Goal: Task Accomplishment & Management: Manage account settings

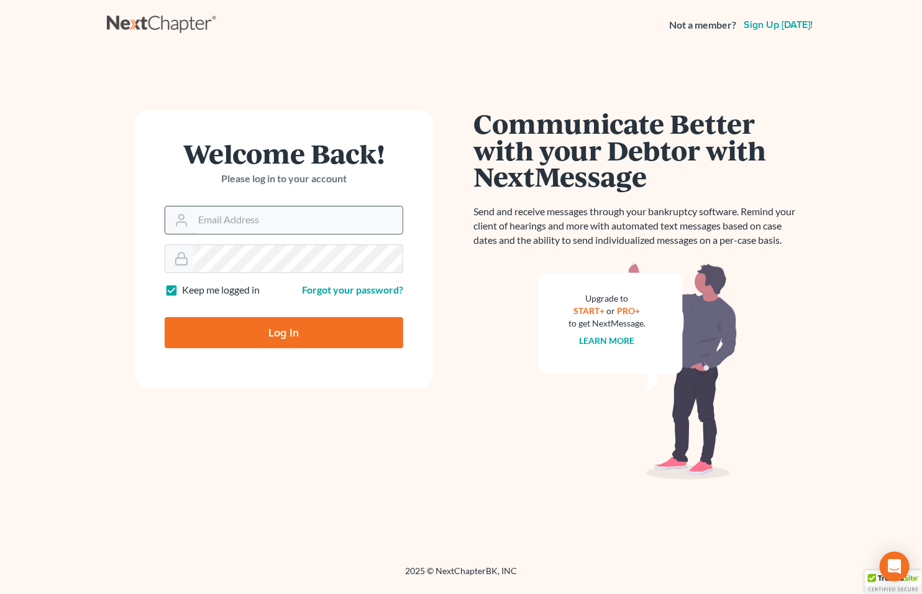
click at [224, 221] on input "Email Address" at bounding box center [297, 219] width 209 height 27
type input "[EMAIL_ADDRESS][DOMAIN_NAME]"
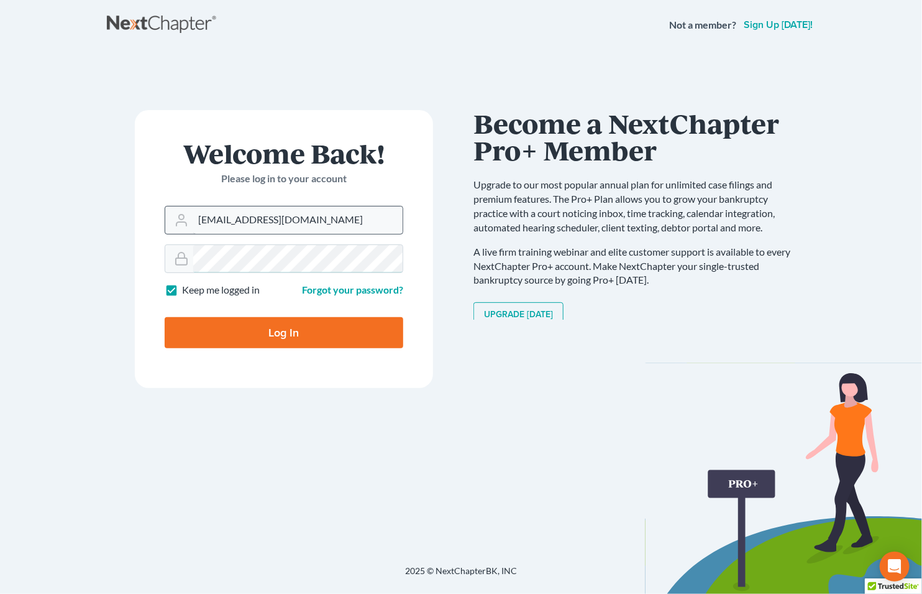
click at [165, 317] on input "Log In" at bounding box center [284, 332] width 239 height 31
type input "Thinking..."
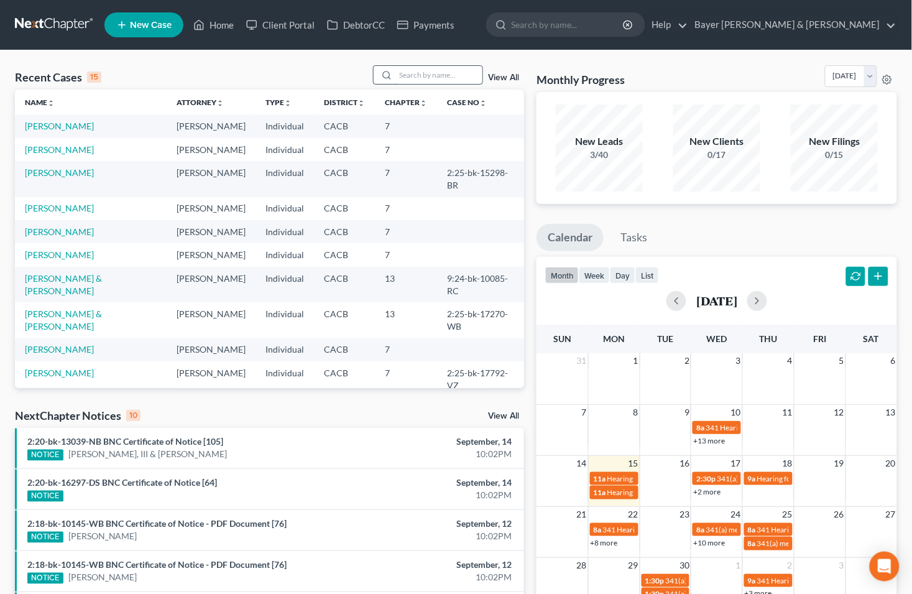
click at [408, 71] on input "search" at bounding box center [438, 75] width 87 height 18
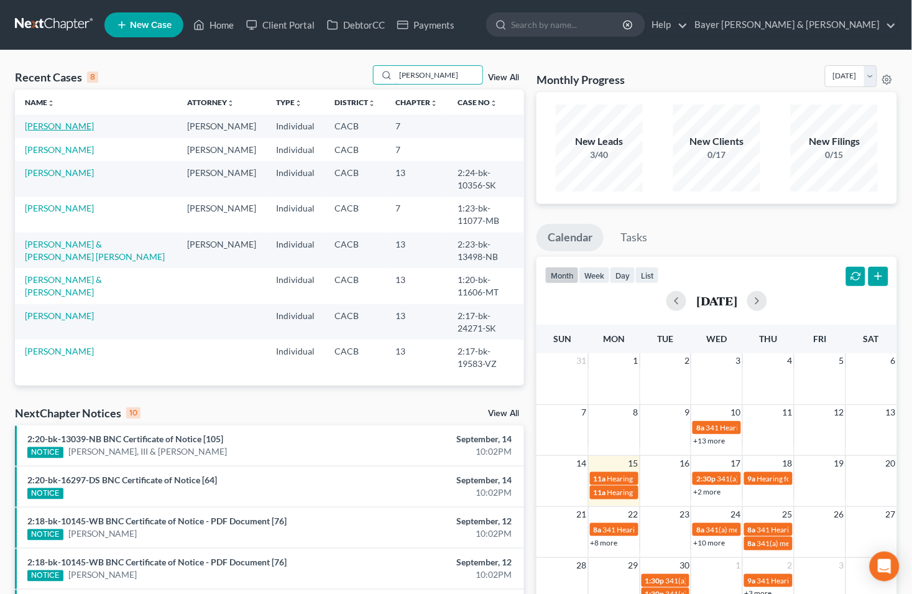
type input "[PERSON_NAME]"
click at [45, 131] on link "[PERSON_NAME]" at bounding box center [59, 126] width 69 height 11
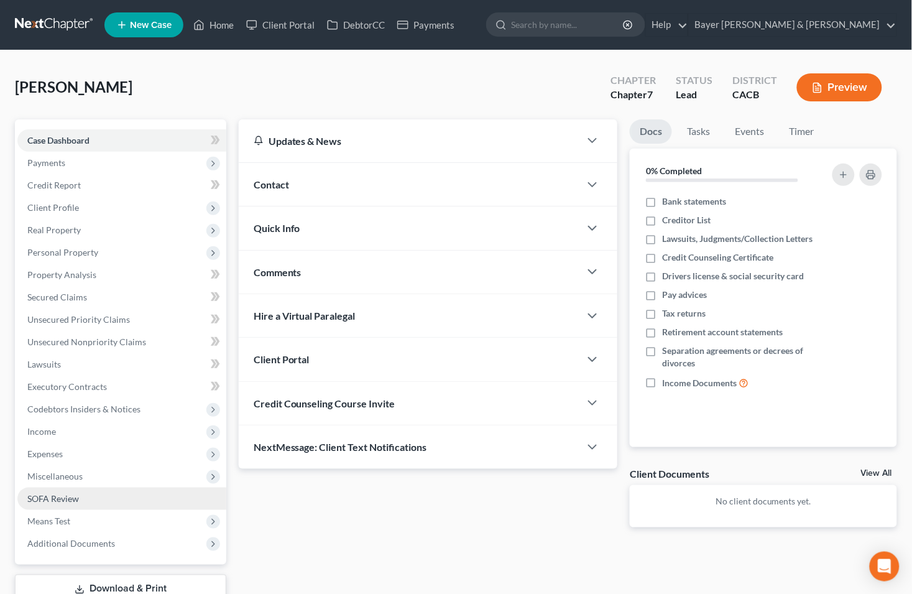
click at [70, 495] on span "SOFA Review" at bounding box center [53, 498] width 52 height 11
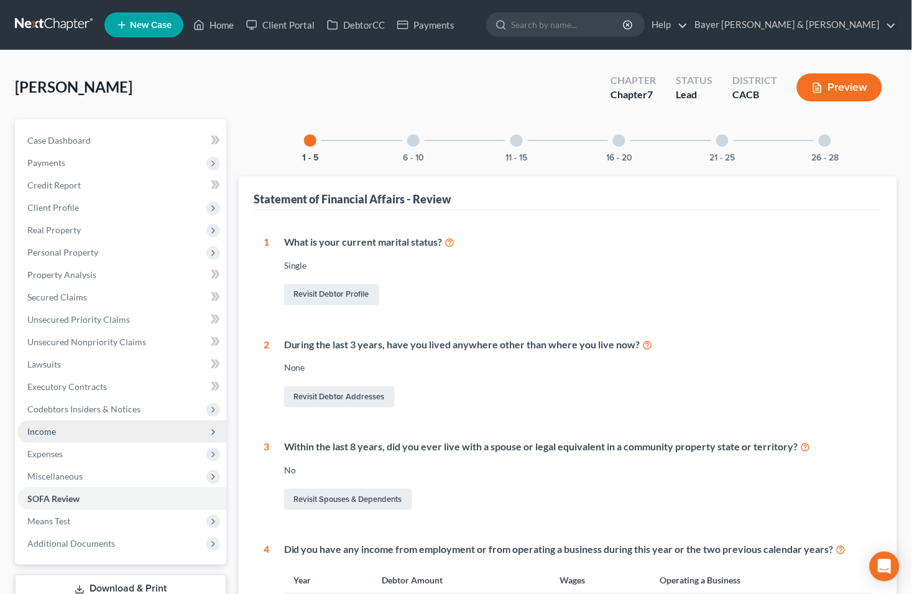
click at [55, 426] on span "Income" at bounding box center [41, 431] width 29 height 11
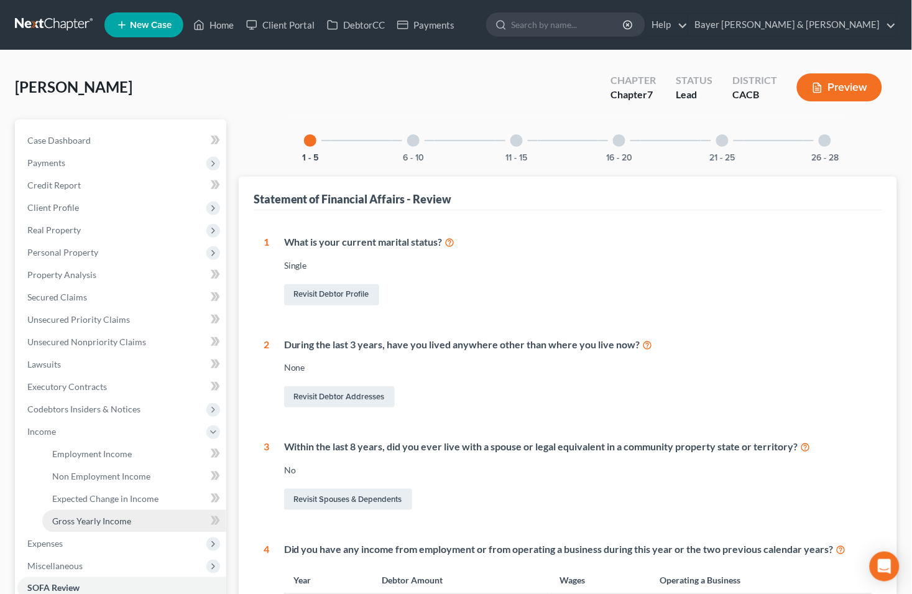
click at [92, 522] on span "Gross Yearly Income" at bounding box center [91, 520] width 79 height 11
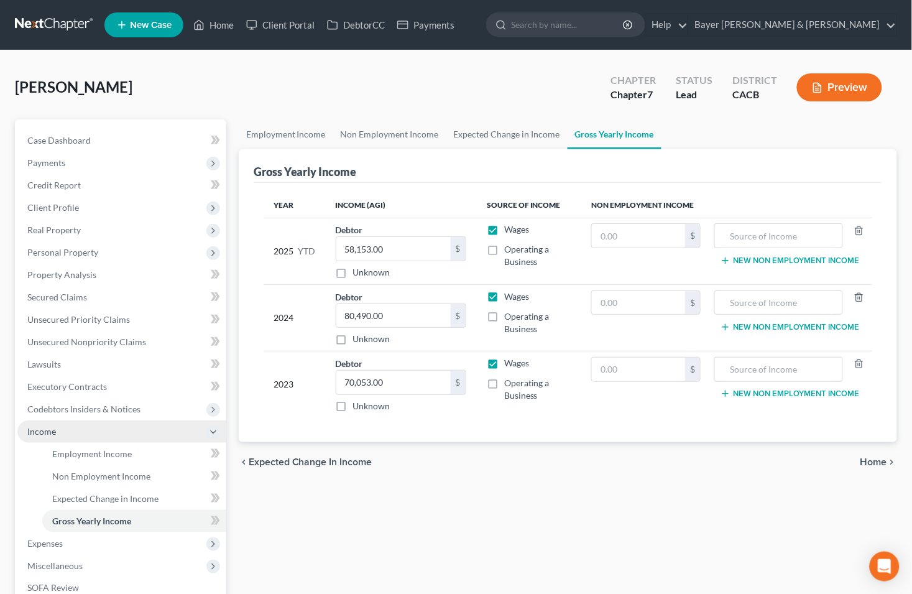
click at [109, 428] on span "Income" at bounding box center [121, 431] width 209 height 22
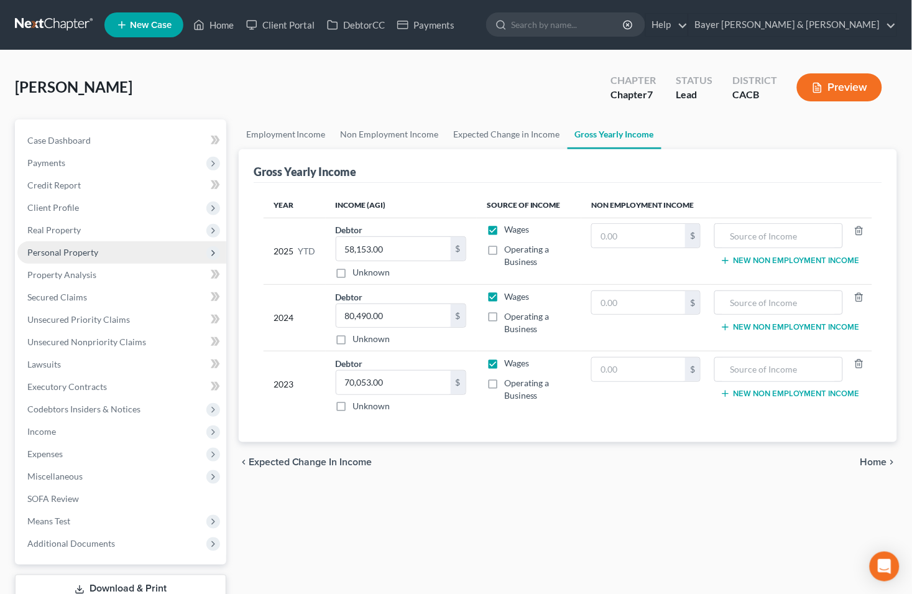
click at [63, 247] on span "Personal Property" at bounding box center [62, 252] width 71 height 11
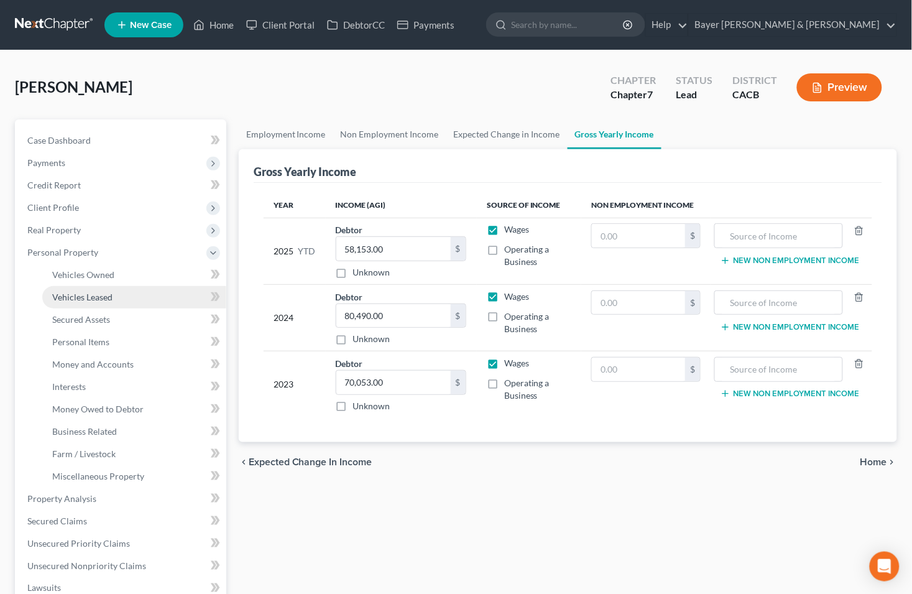
click at [77, 295] on span "Vehicles Leased" at bounding box center [82, 296] width 60 height 11
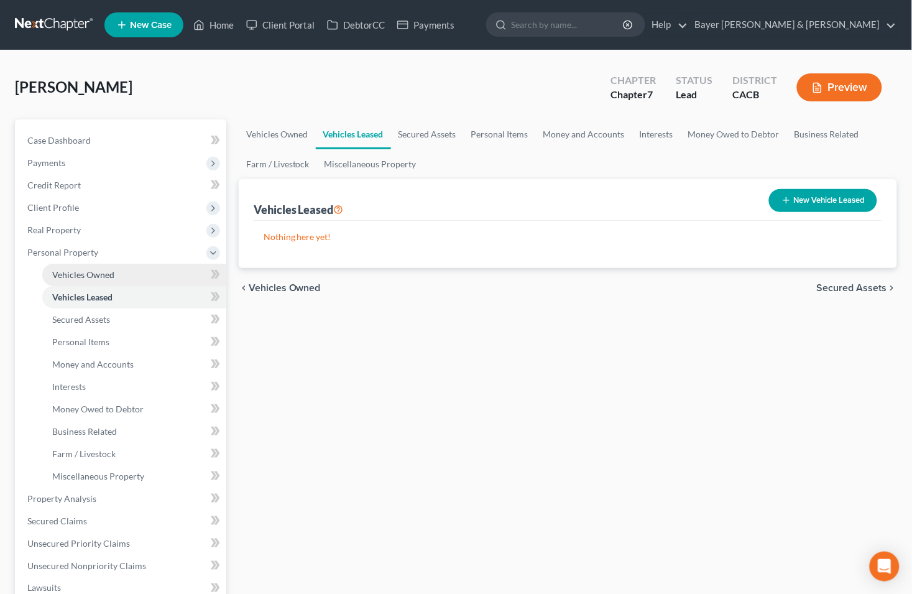
click at [77, 274] on span "Vehicles Owned" at bounding box center [83, 274] width 62 height 11
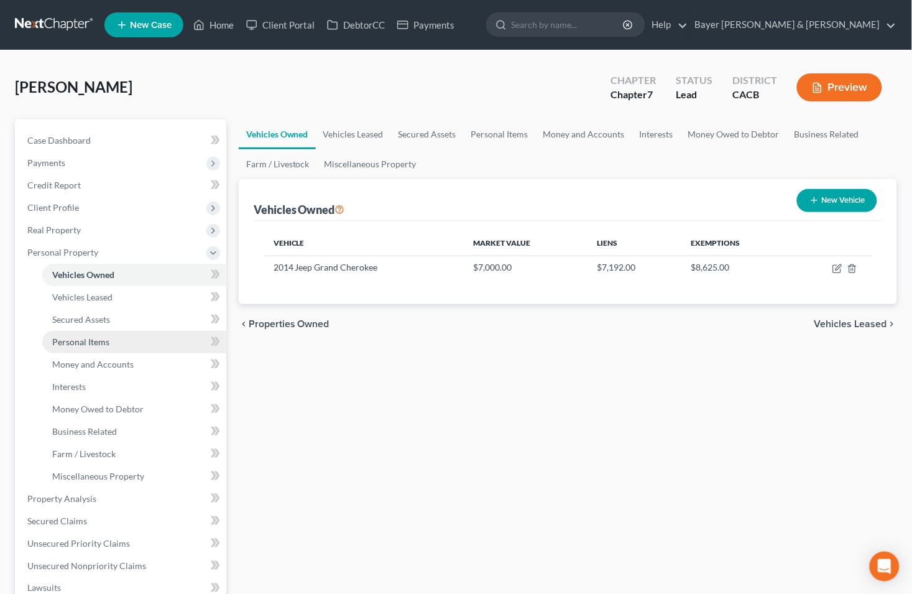
click at [94, 339] on span "Personal Items" at bounding box center [80, 341] width 57 height 11
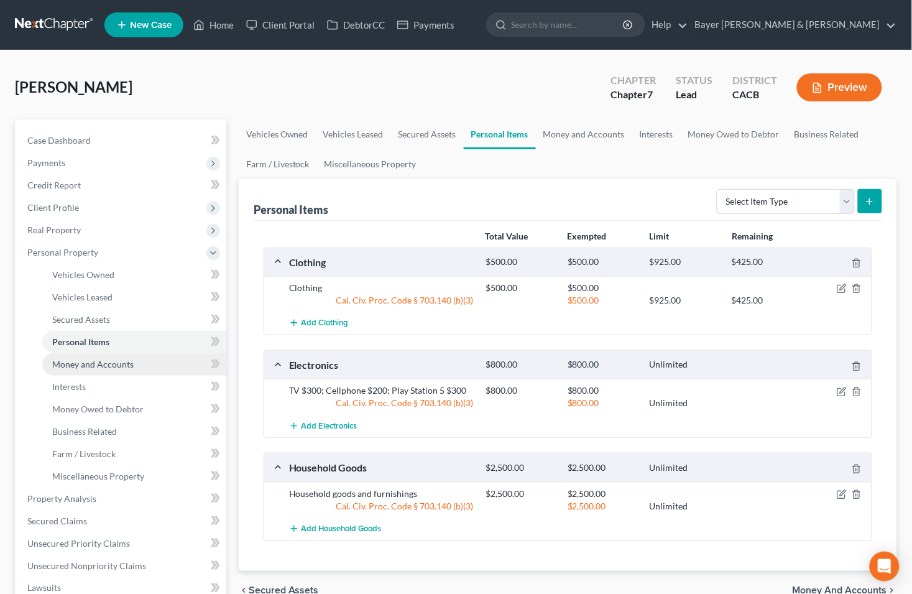
click at [91, 362] on span "Money and Accounts" at bounding box center [92, 364] width 81 height 11
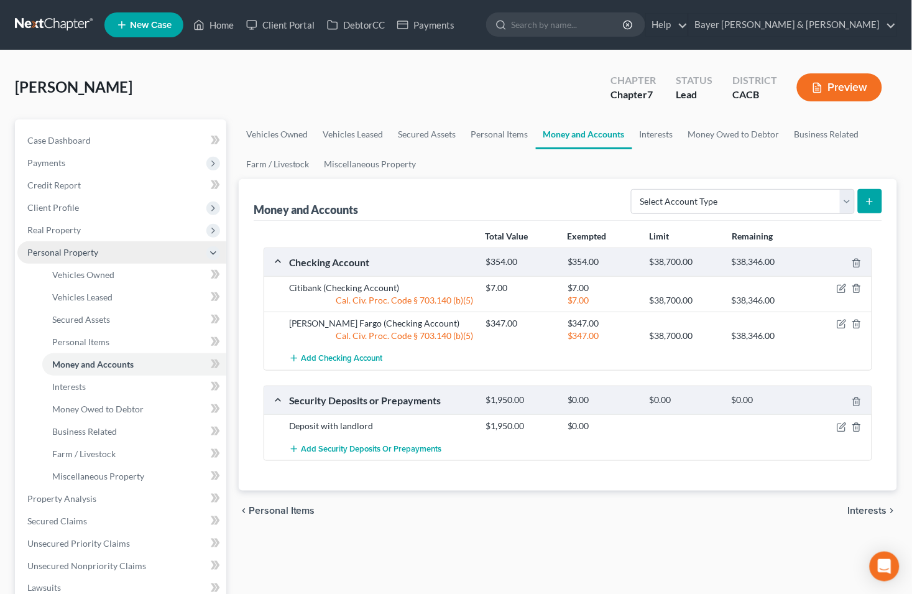
click at [73, 250] on span "Personal Property" at bounding box center [62, 252] width 71 height 11
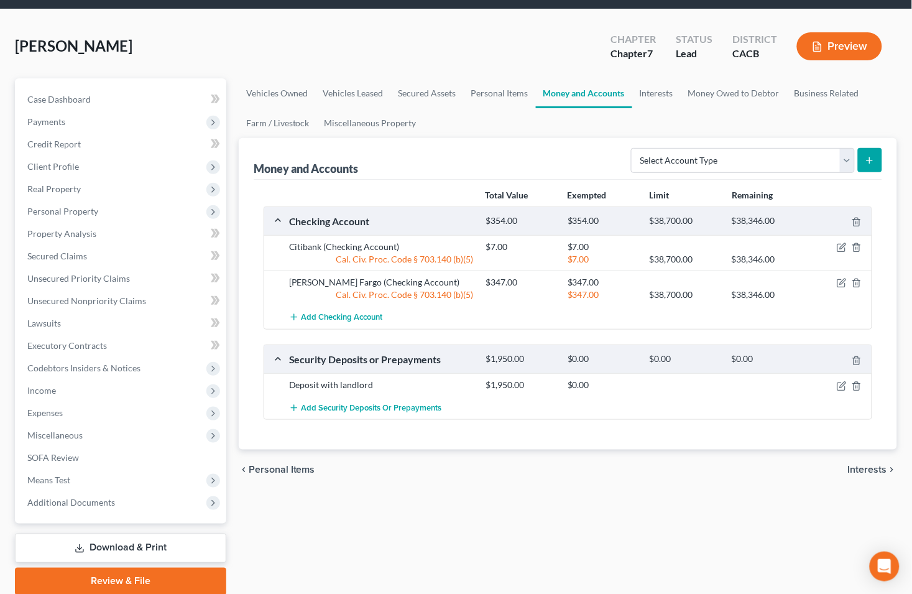
scroll to position [88, 0]
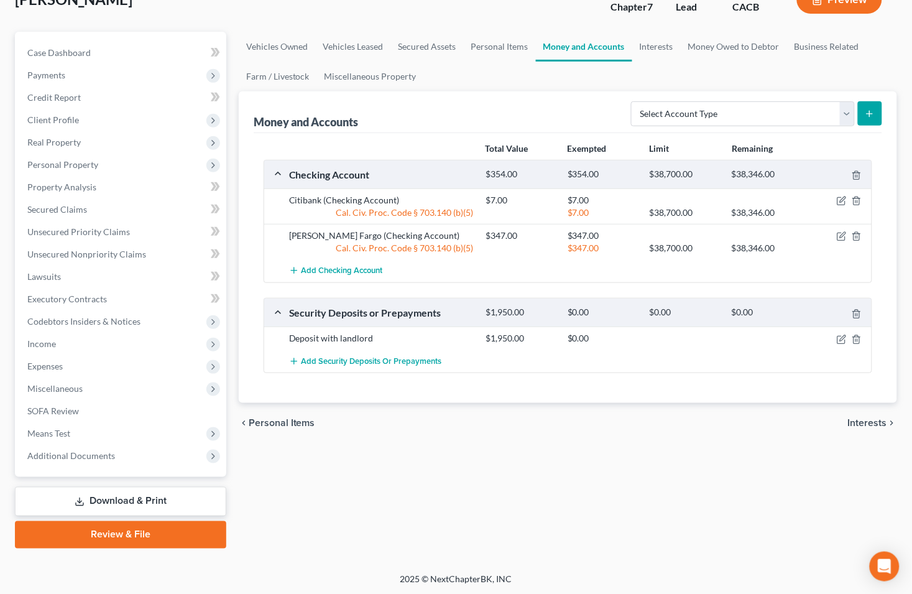
click at [119, 495] on link "Download & Print" at bounding box center [120, 501] width 211 height 29
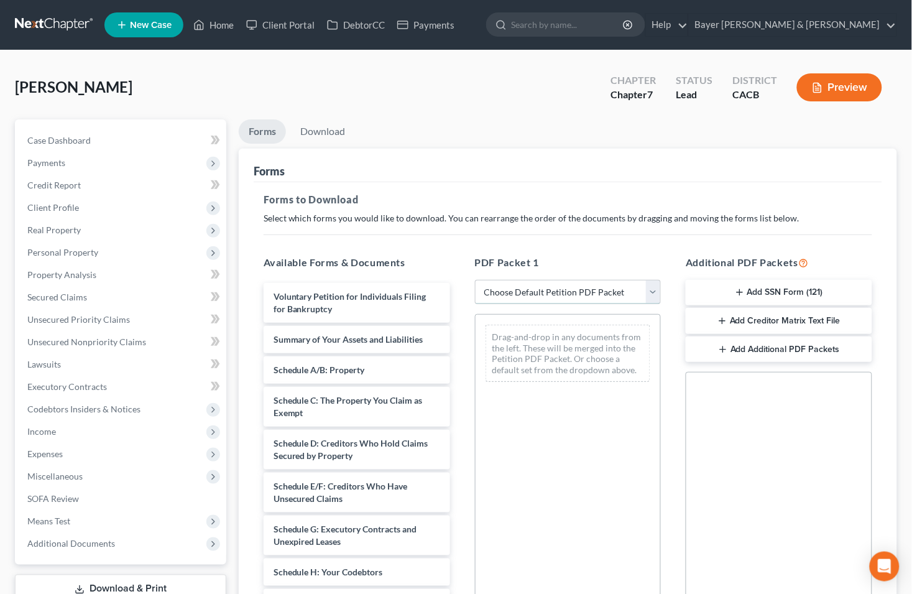
click at [657, 284] on select "Choose Default Petition PDF Packet Complete Bankruptcy Petition (all forms and …" at bounding box center [568, 292] width 186 height 25
select select "0"
click at [475, 280] on select "Choose Default Petition PDF Packet Complete Bankruptcy Petition (all forms and …" at bounding box center [568, 292] width 186 height 25
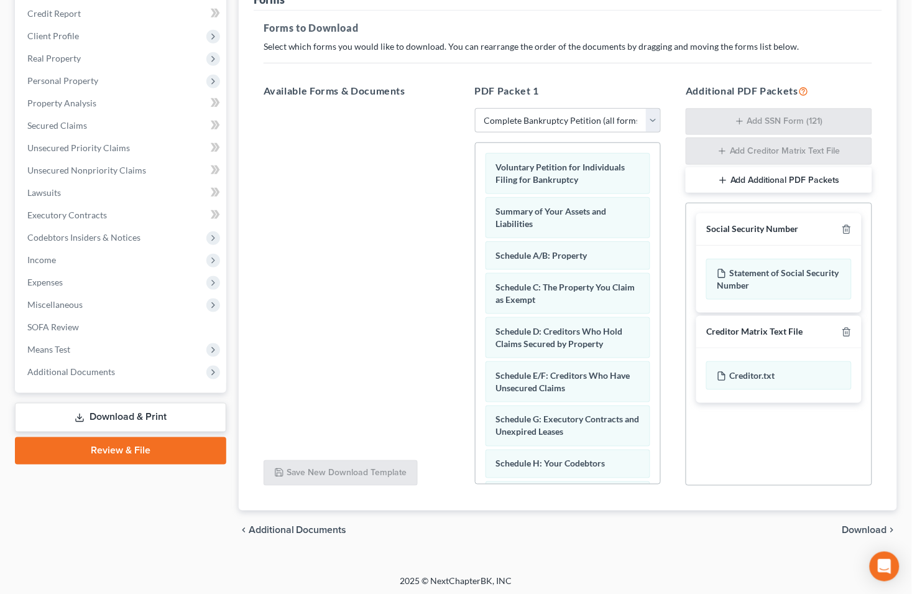
scroll to position [175, 0]
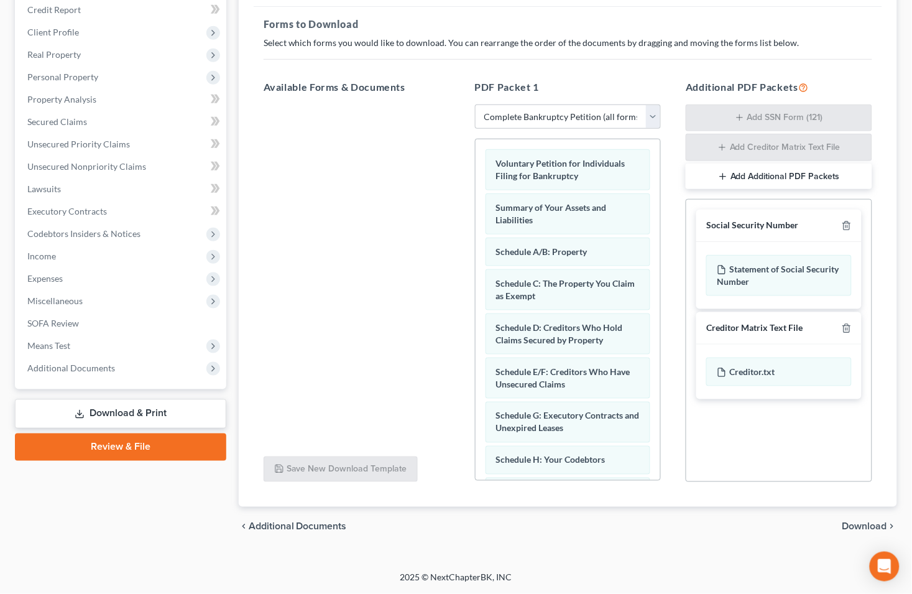
click at [357, 337] on div at bounding box center [357, 275] width 206 height 342
click at [845, 226] on icon "button" at bounding box center [847, 226] width 10 height 10
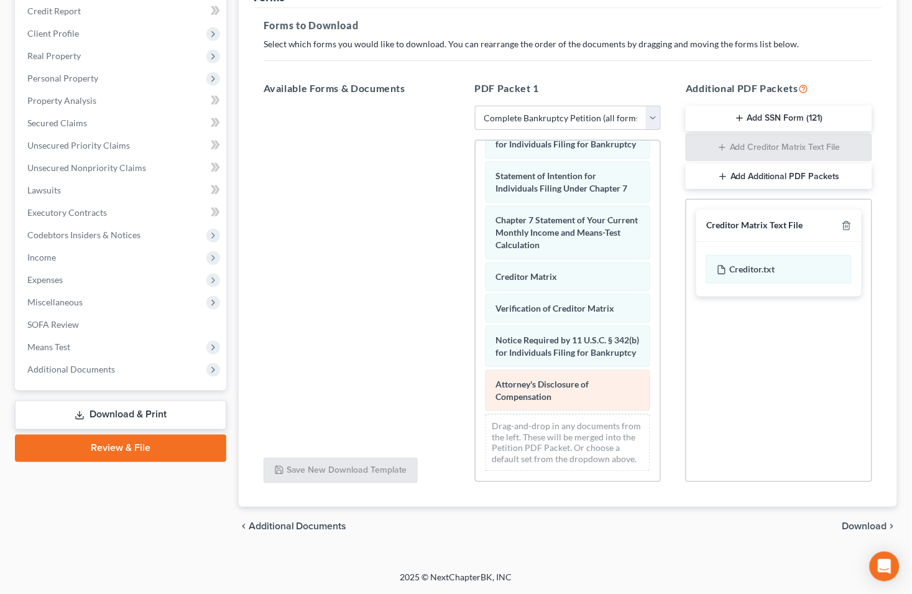
scroll to position [437, 0]
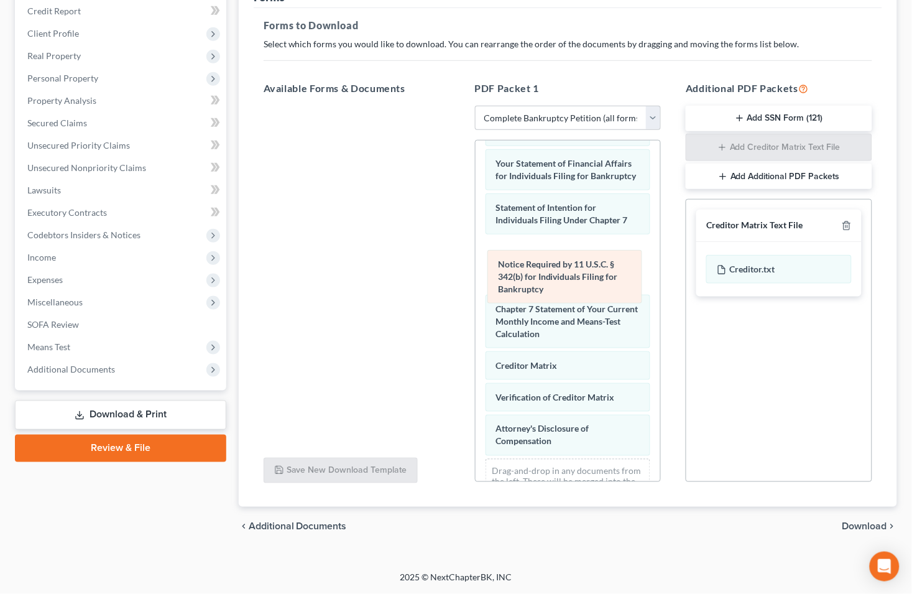
drag, startPoint x: 553, startPoint y: 387, endPoint x: 555, endPoint y: 265, distance: 121.8
click at [555, 265] on div "Notice Required by 11 U.S.C. § 342(b) for Individuals Filing for Bankruptcy Vol…" at bounding box center [567, 115] width 185 height 822
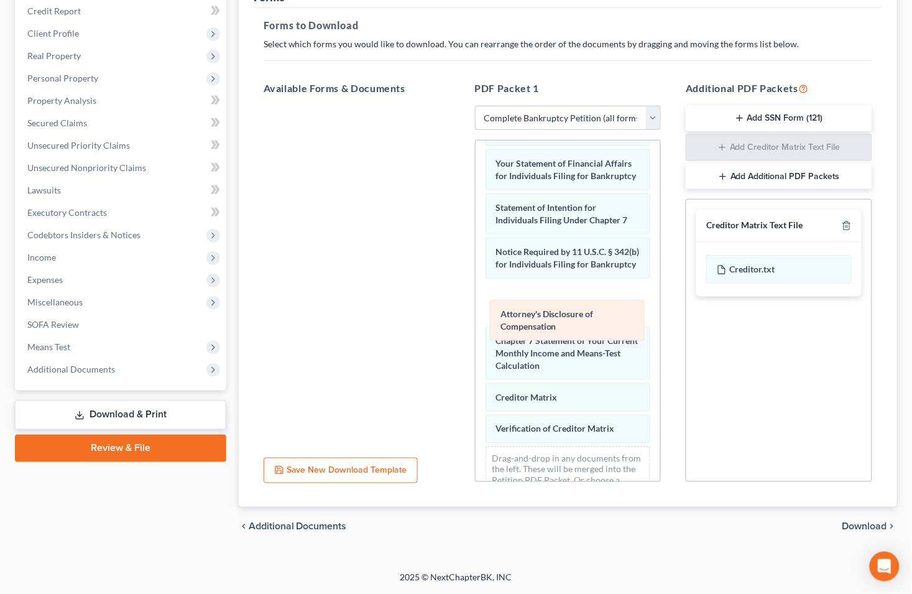
drag, startPoint x: 547, startPoint y: 448, endPoint x: 551, endPoint y: 319, distance: 128.7
click at [551, 319] on div "Attorney's Disclosure of Compensation Voluntary Petition for Individuals Filing…" at bounding box center [567, 108] width 185 height 809
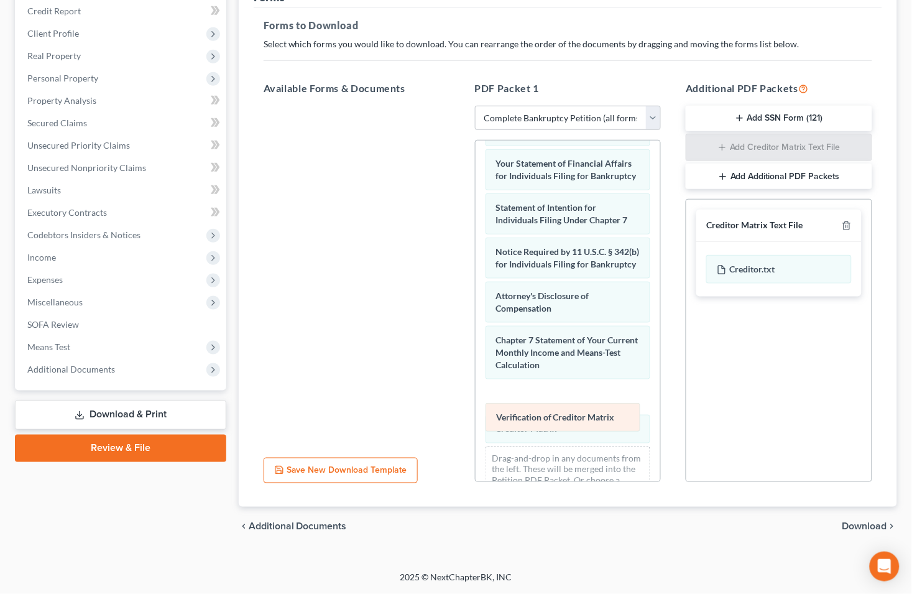
drag, startPoint x: 553, startPoint y: 459, endPoint x: 553, endPoint y: 421, distance: 37.9
click at [553, 421] on div "Verification of Creditor Matrix Voluntary Petition for Individuals Filing for B…" at bounding box center [567, 108] width 185 height 809
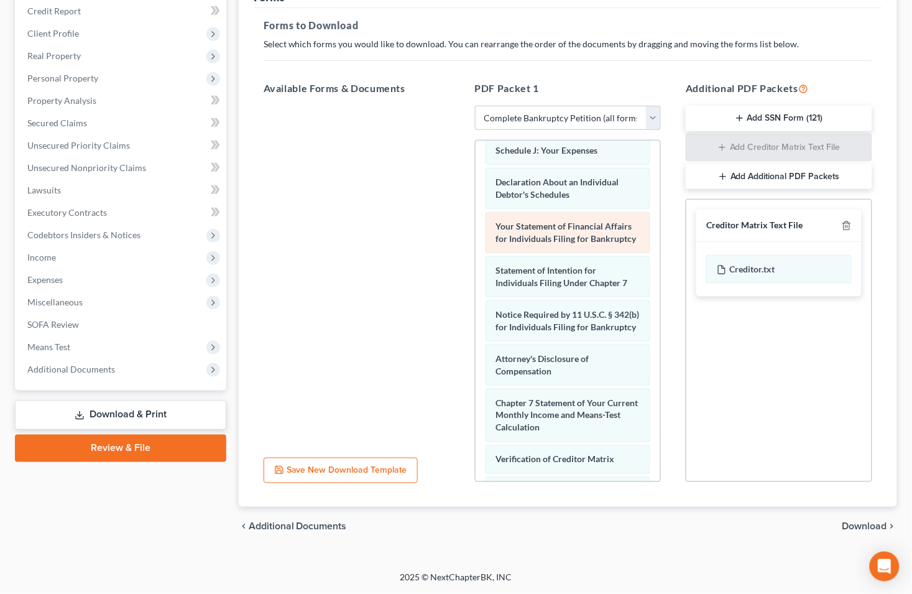
scroll to position [230, 0]
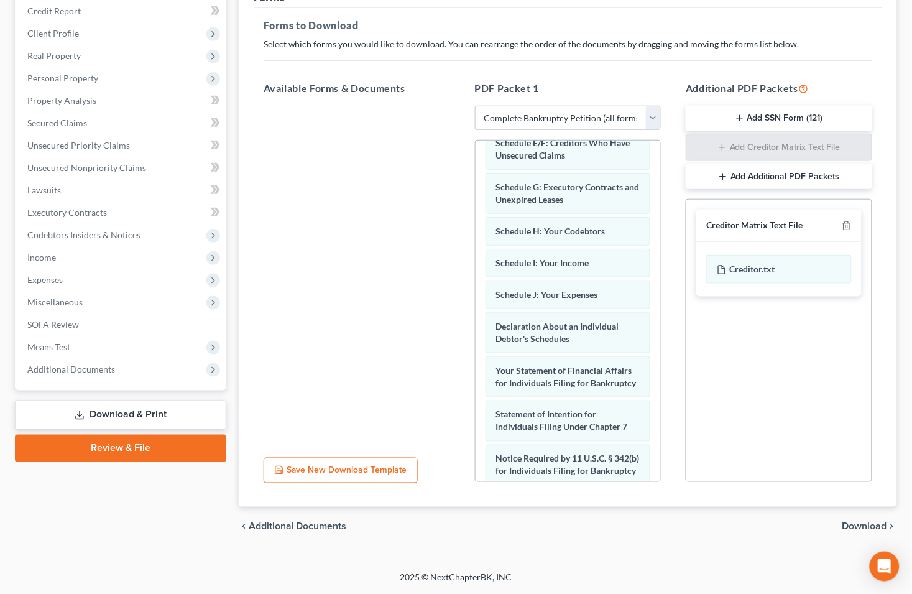
click at [870, 523] on span "Download" at bounding box center [864, 526] width 45 height 10
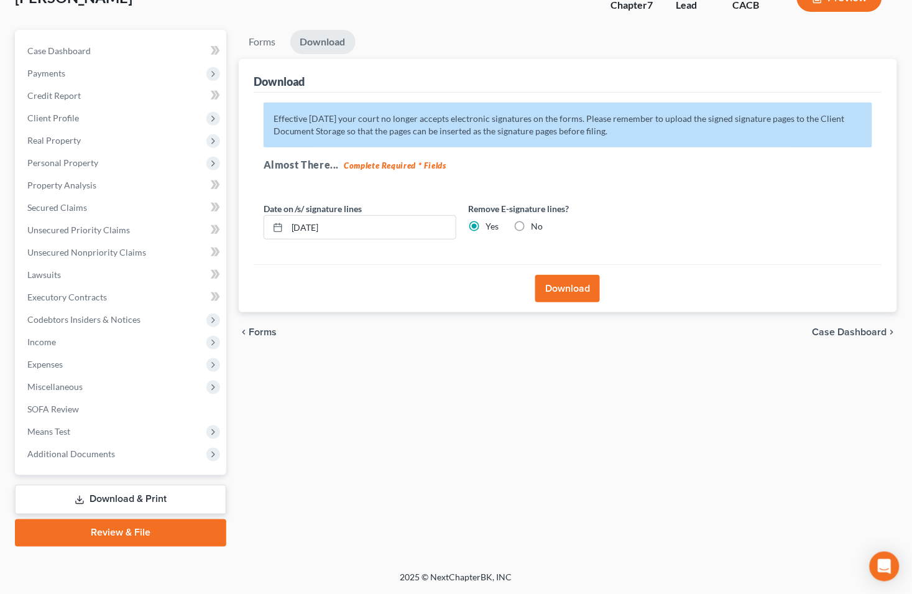
scroll to position [88, 0]
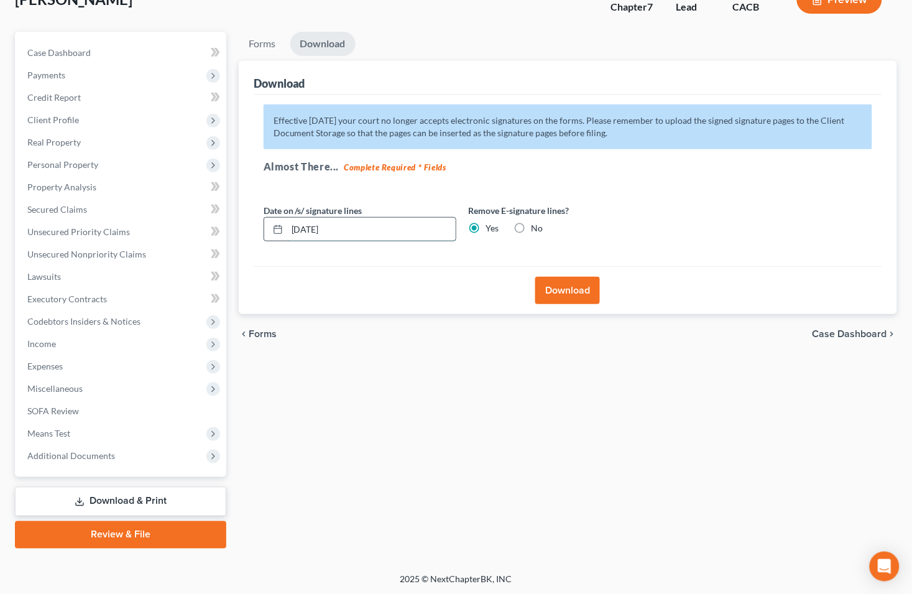
drag, startPoint x: 344, startPoint y: 229, endPoint x: 285, endPoint y: 226, distance: 59.1
click at [285, 226] on div "[DATE]" at bounding box center [360, 229] width 193 height 25
click at [572, 284] on button "Download" at bounding box center [567, 290] width 65 height 27
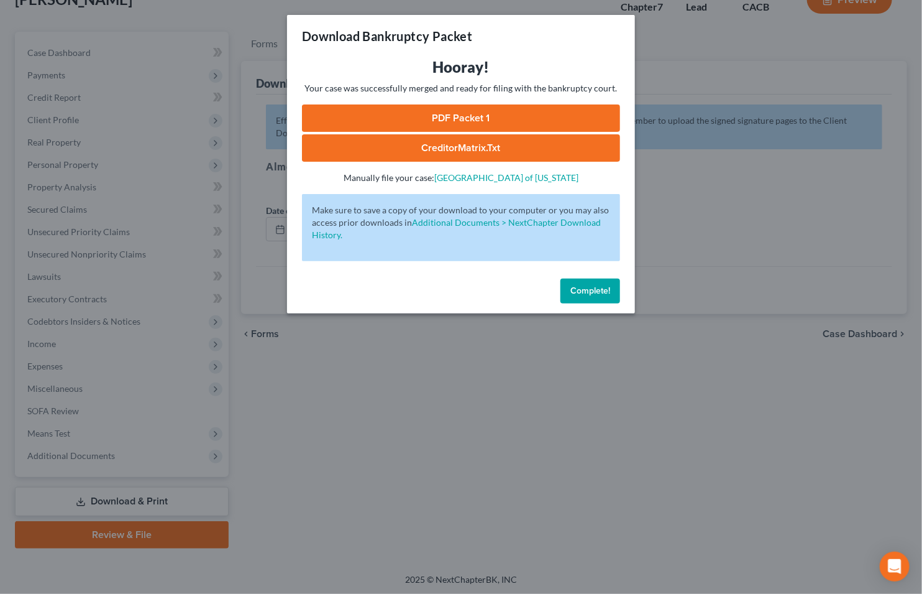
click at [489, 144] on link "CreditorMatrix.txt" at bounding box center [461, 147] width 318 height 27
click at [439, 112] on link "PDF Packet 1" at bounding box center [461, 117] width 318 height 27
click at [185, 19] on div "Download Bankruptcy Packet Hooray! Your case was successfully merged and ready …" at bounding box center [461, 297] width 922 height 594
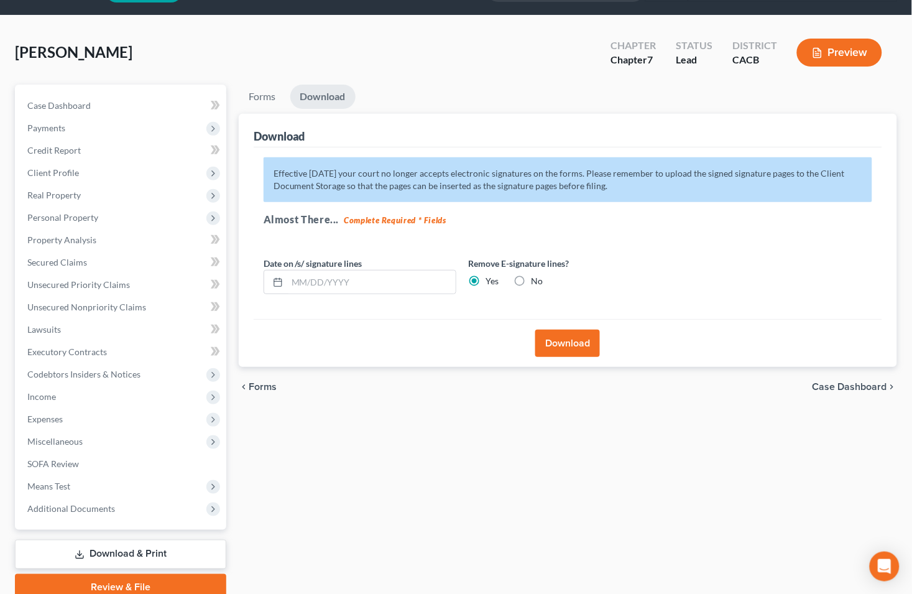
scroll to position [0, 0]
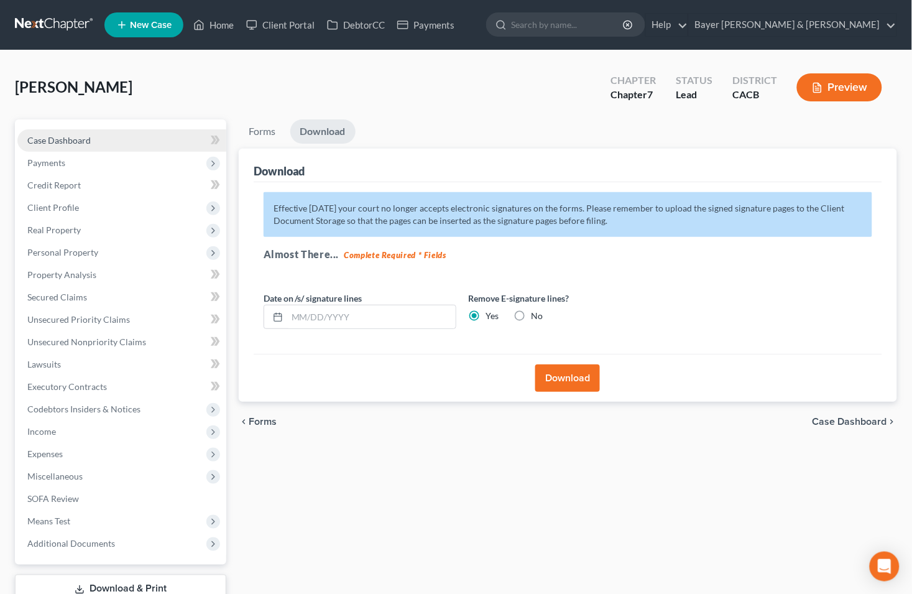
click at [95, 144] on link "Case Dashboard" at bounding box center [121, 140] width 209 height 22
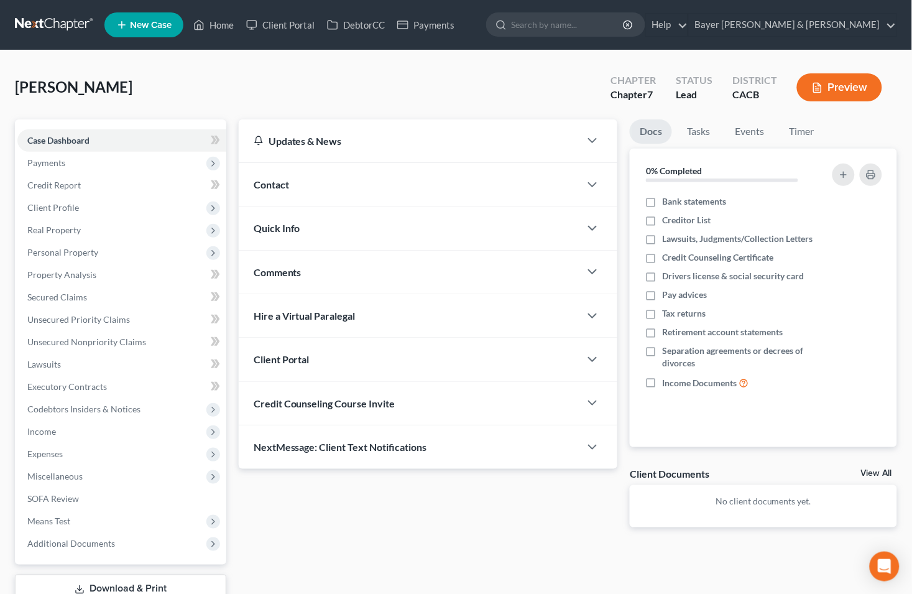
click at [872, 467] on div "Client Documents View All" at bounding box center [763, 476] width 267 height 18
click at [872, 474] on link "View All" at bounding box center [876, 473] width 31 height 9
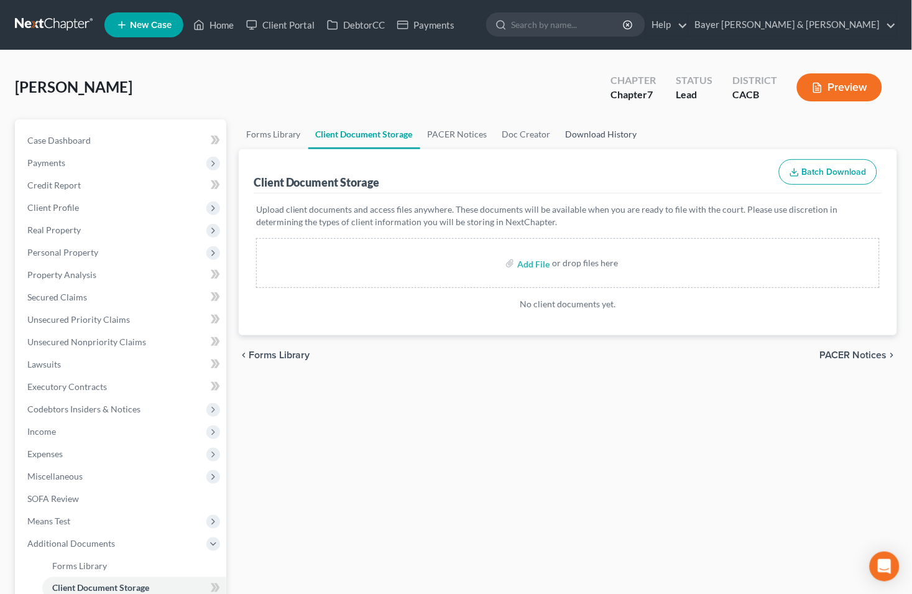
click at [579, 128] on link "Download History" at bounding box center [601, 134] width 86 height 30
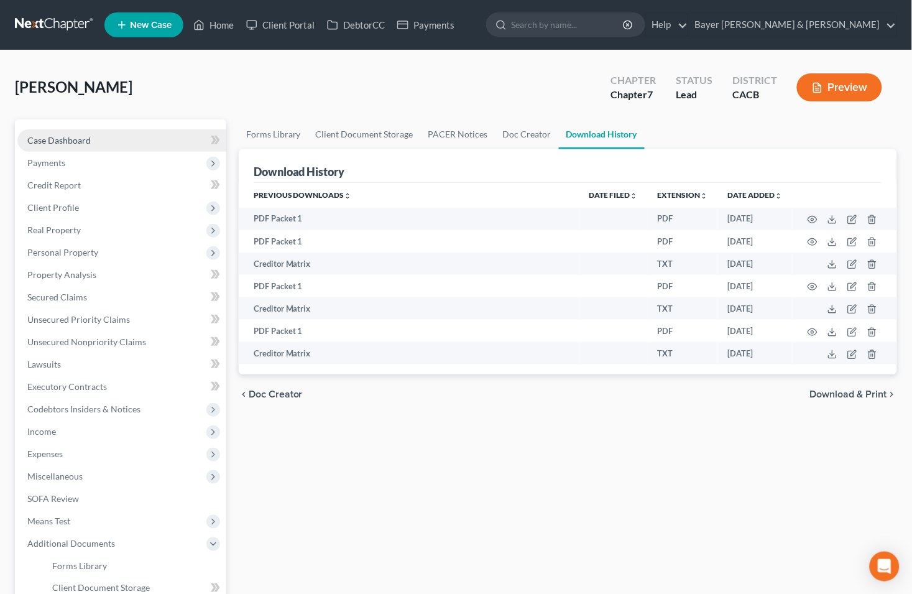
click at [96, 141] on link "Case Dashboard" at bounding box center [121, 140] width 209 height 22
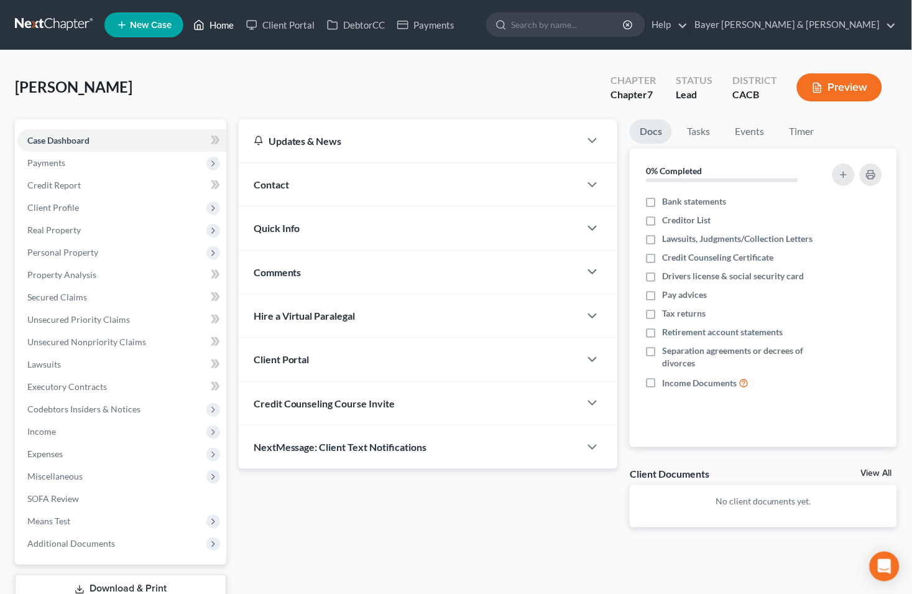
click at [225, 25] on link "Home" at bounding box center [213, 25] width 53 height 22
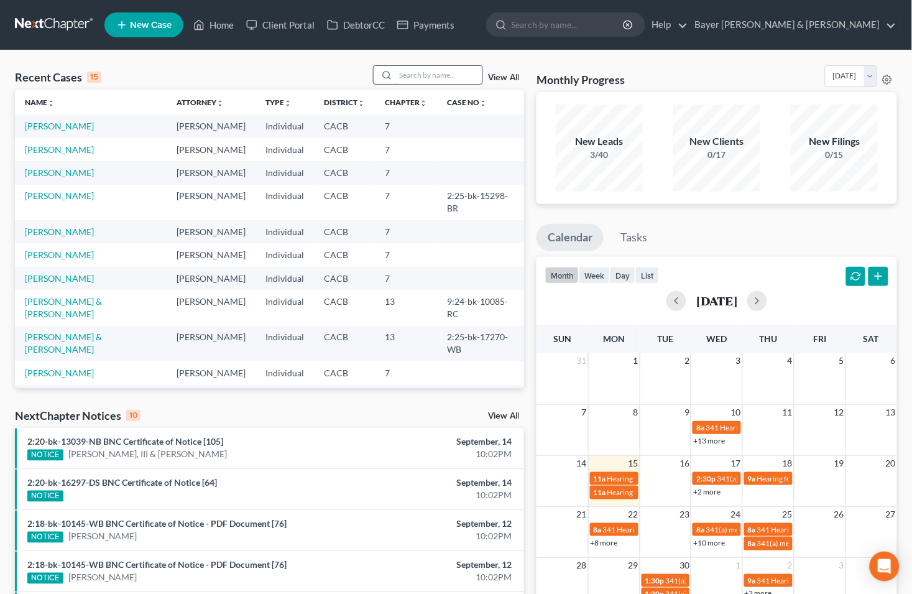
click at [421, 71] on input "search" at bounding box center [438, 75] width 87 height 18
type input "l"
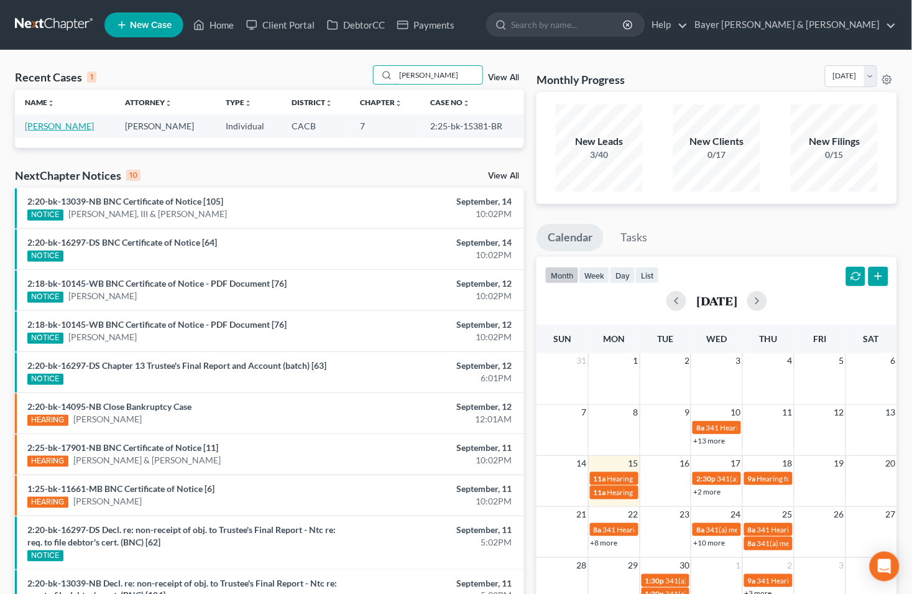
type input "[PERSON_NAME]"
click at [50, 124] on link "[PERSON_NAME]" at bounding box center [59, 126] width 69 height 11
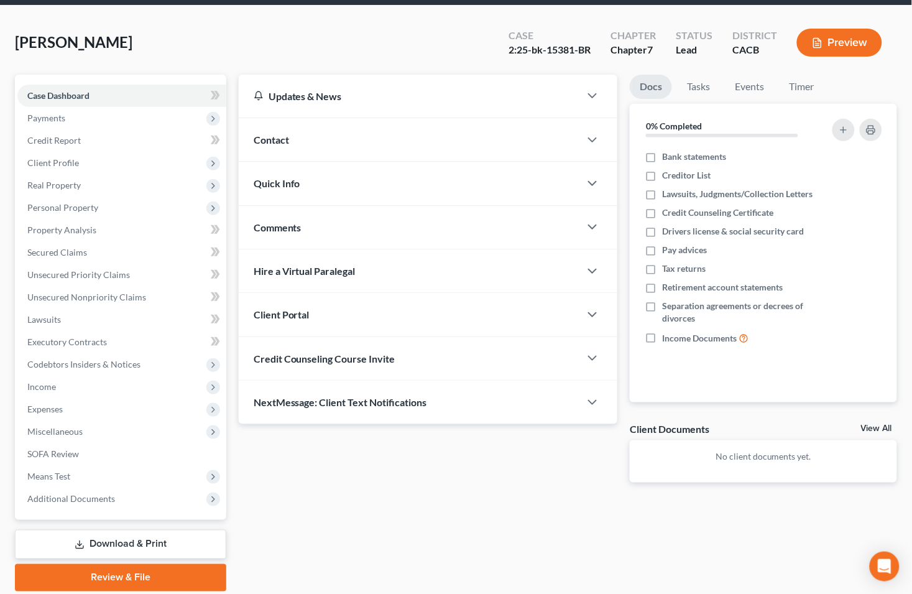
scroll to position [69, 0]
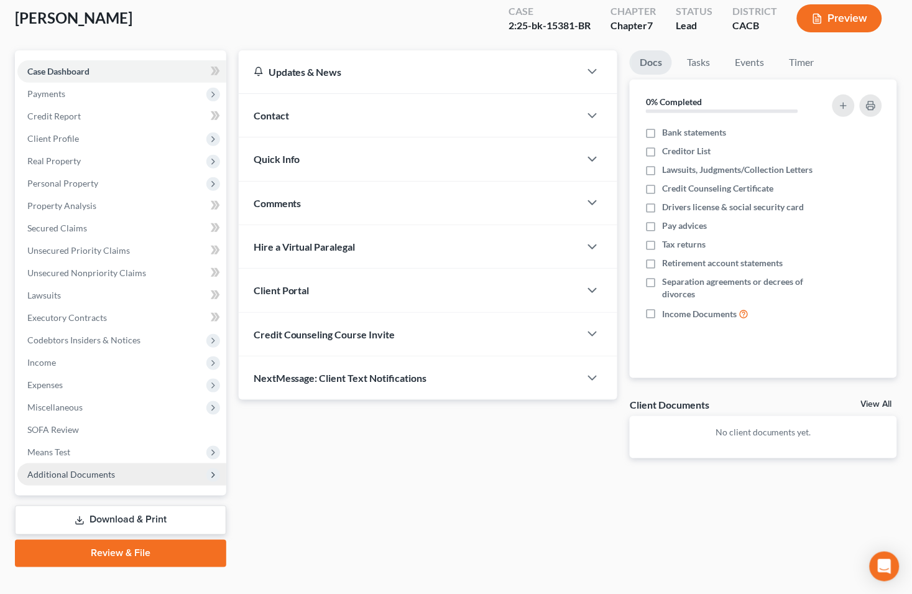
click at [72, 479] on span "Additional Documents" at bounding box center [121, 474] width 209 height 22
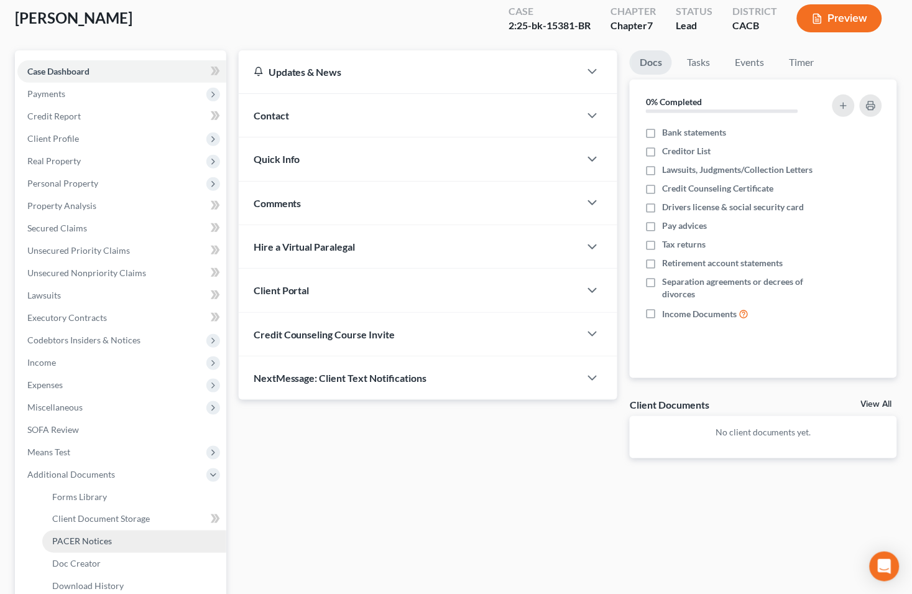
click at [81, 538] on span "PACER Notices" at bounding box center [82, 541] width 60 height 11
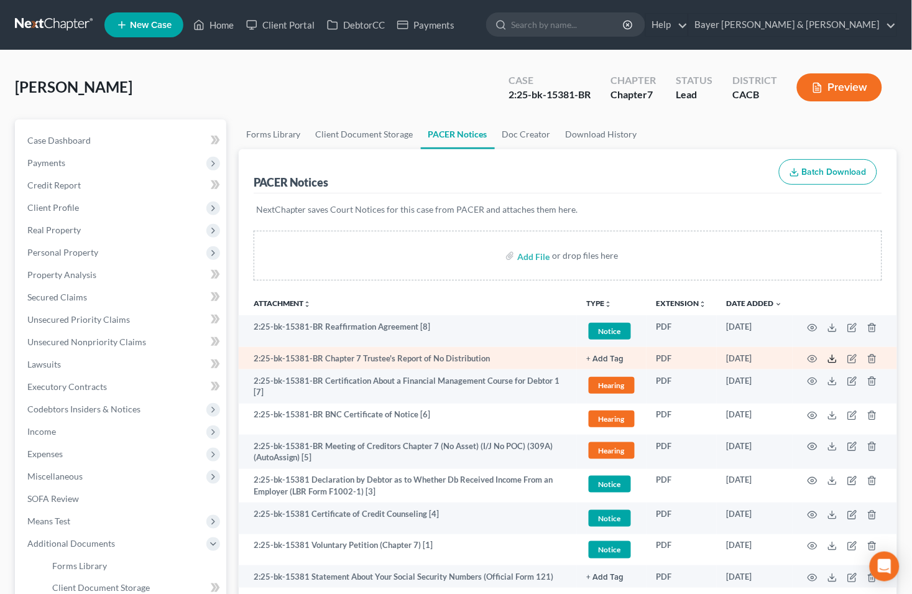
click at [829, 359] on icon at bounding box center [832, 359] width 10 height 10
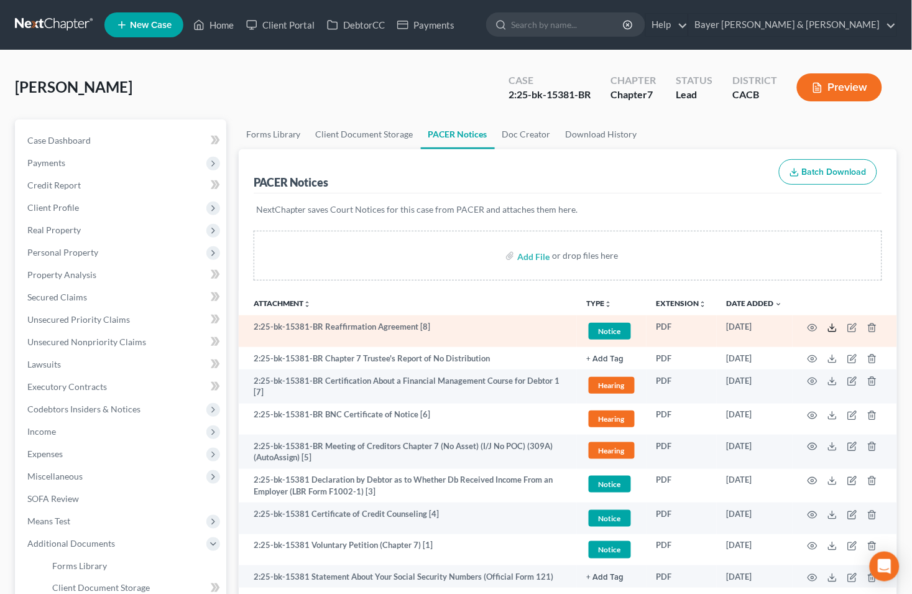
click at [831, 330] on icon at bounding box center [832, 328] width 10 height 10
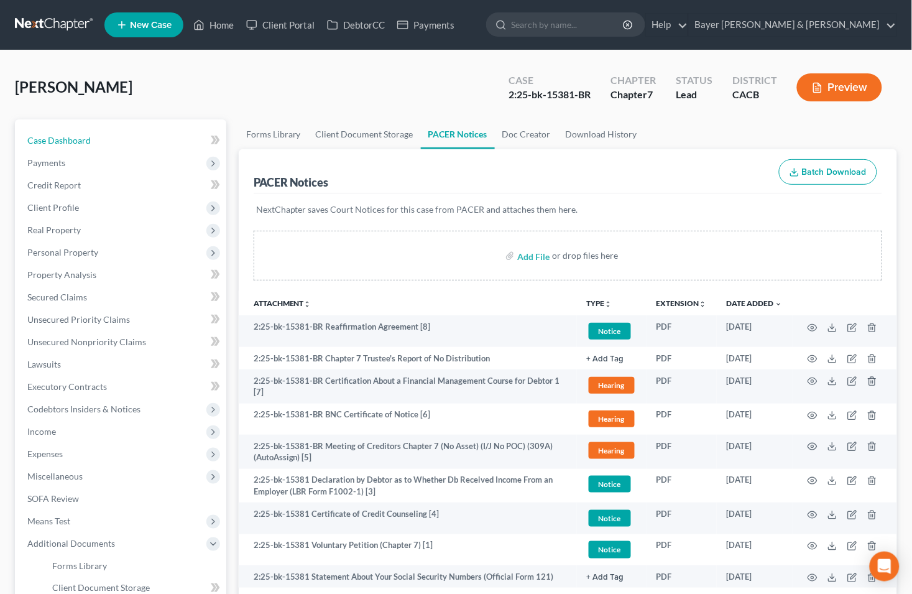
drag, startPoint x: 127, startPoint y: 141, endPoint x: 193, endPoint y: 2, distance: 154.3
click at [127, 141] on link "Case Dashboard" at bounding box center [121, 140] width 209 height 22
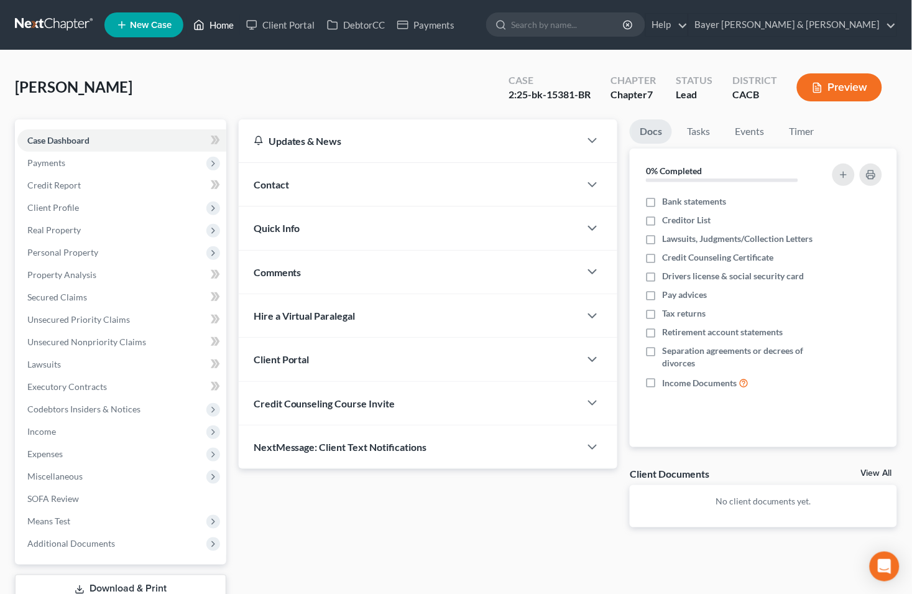
click at [232, 22] on link "Home" at bounding box center [213, 25] width 53 height 22
